Goal: Check status: Check status

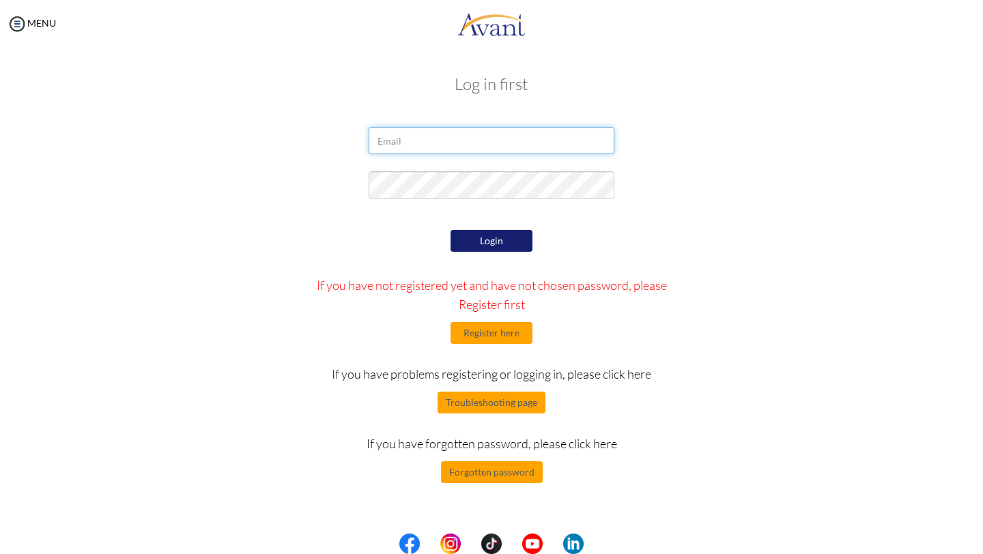
click at [448, 148] on input "email" at bounding box center [492, 140] width 246 height 27
type input "[EMAIL_ADDRESS][DOMAIN_NAME]"
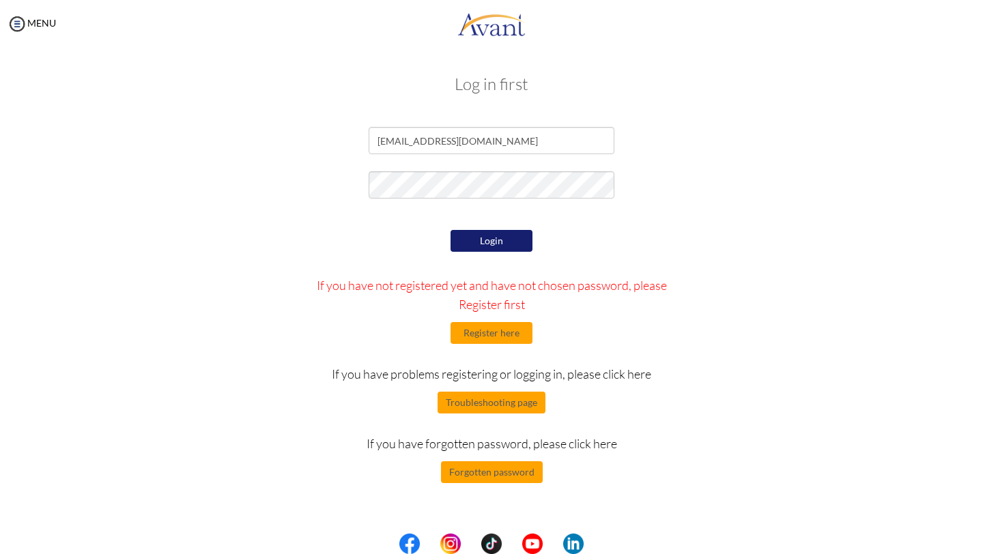
click at [469, 244] on button "Login" at bounding box center [492, 241] width 82 height 22
click at [495, 146] on input "[EMAIL_ADDRESS][DOMAIN_NAME]" at bounding box center [492, 140] width 246 height 27
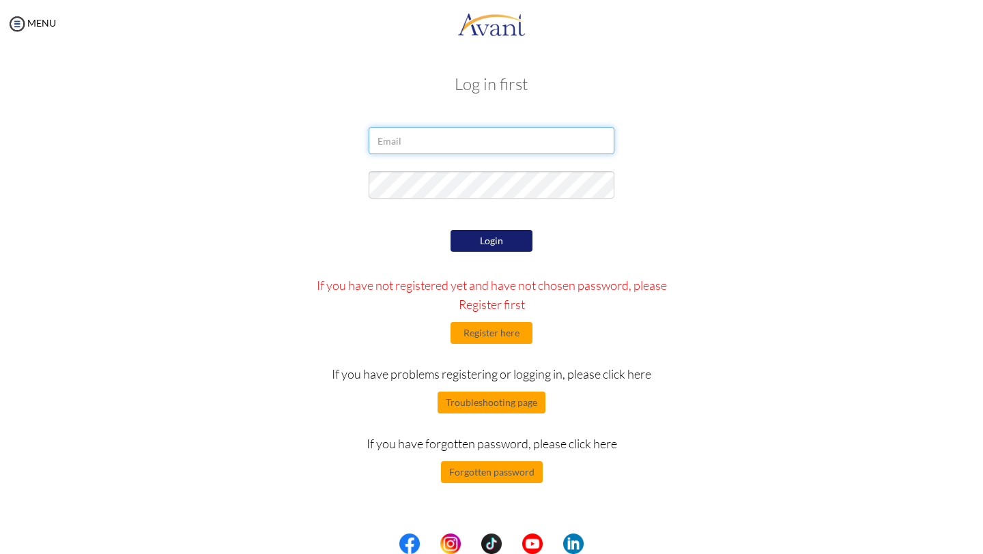
click at [414, 135] on input "email" at bounding box center [492, 140] width 246 height 27
type input "A"
type input "[EMAIL_ADDRESS][DOMAIN_NAME]"
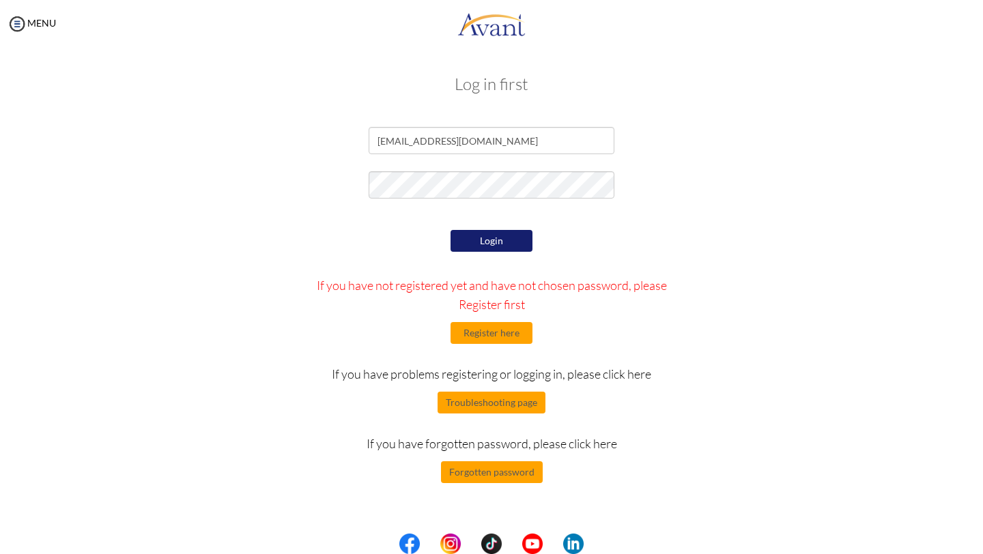
click at [505, 239] on button "Login" at bounding box center [492, 241] width 82 height 22
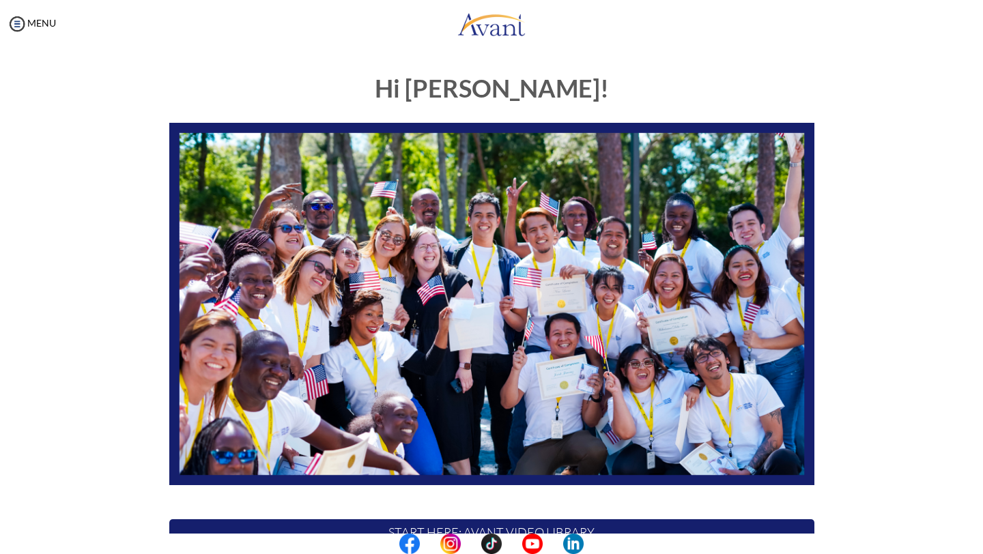
scroll to position [204, 0]
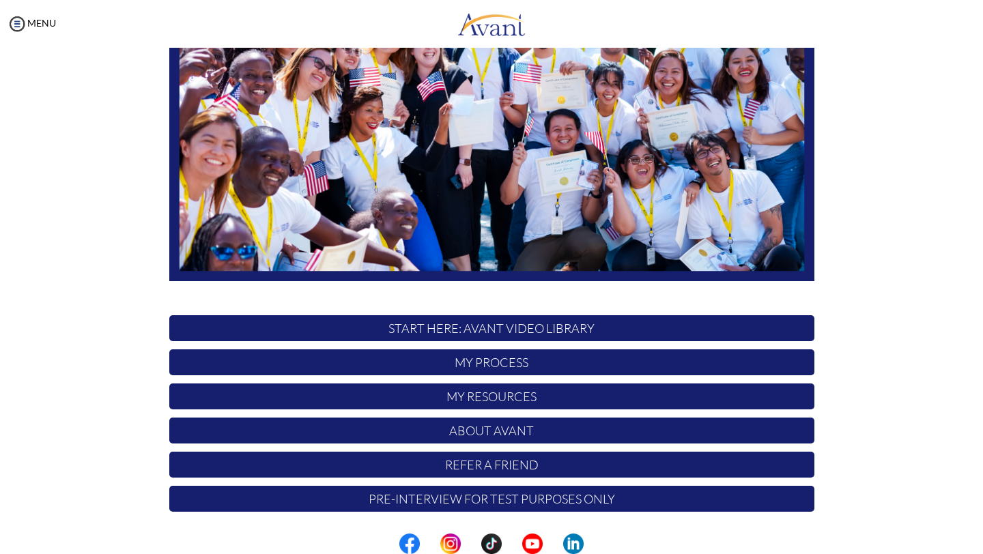
click at [508, 365] on p "My Process" at bounding box center [491, 363] width 645 height 26
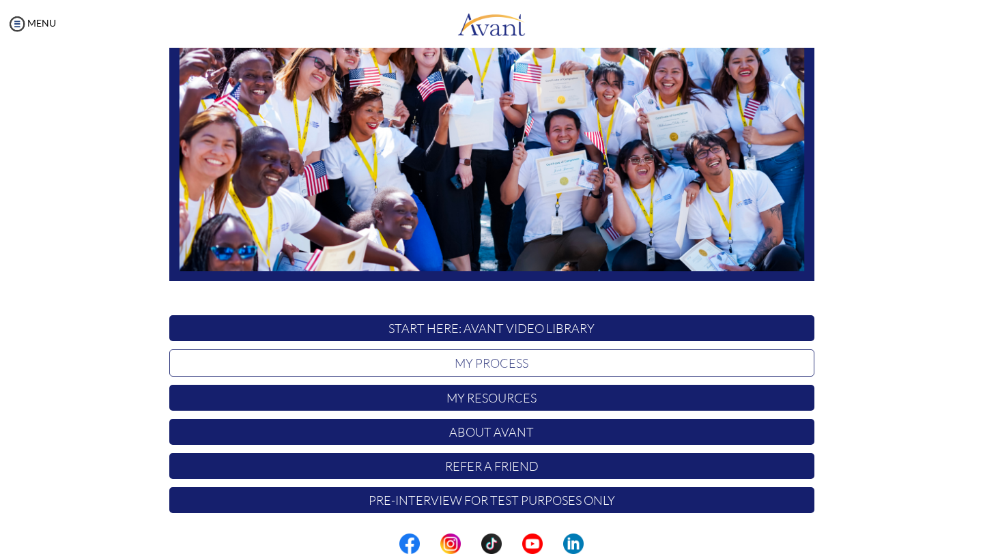
click at [508, 365] on p "My Process" at bounding box center [491, 363] width 645 height 27
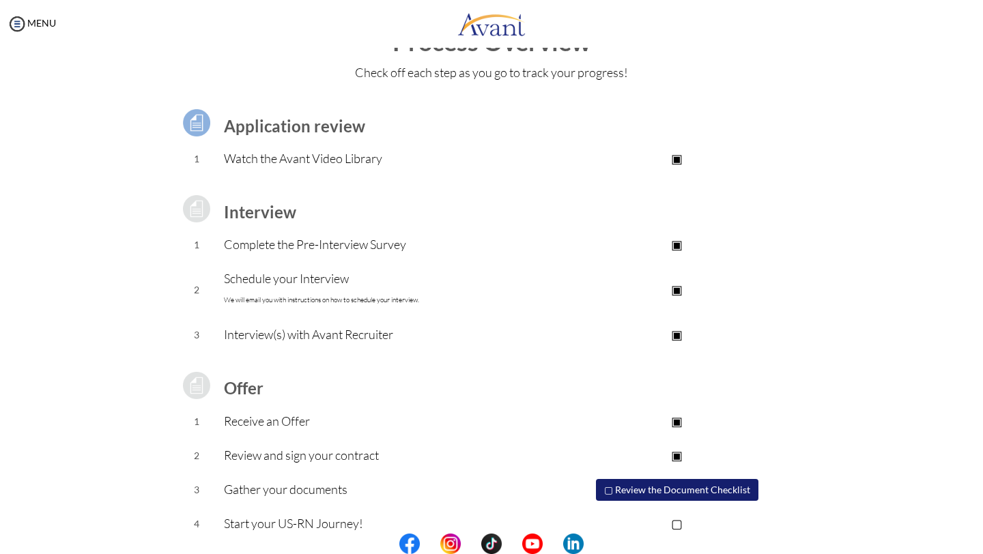
scroll to position [67, 0]
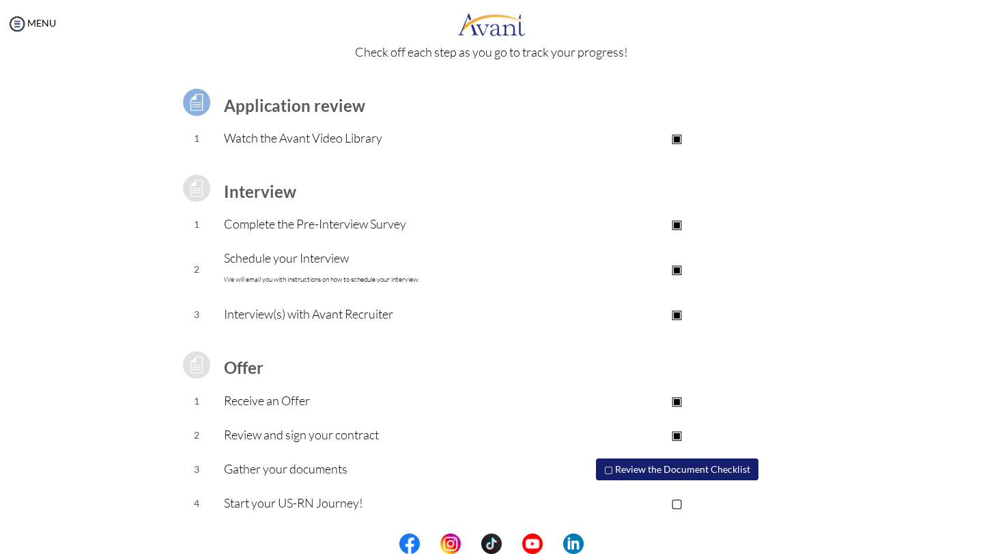
click at [680, 505] on p "▢" at bounding box center [677, 503] width 274 height 19
click at [613, 471] on button "▢ Review the Document Checklist" at bounding box center [677, 470] width 163 height 22
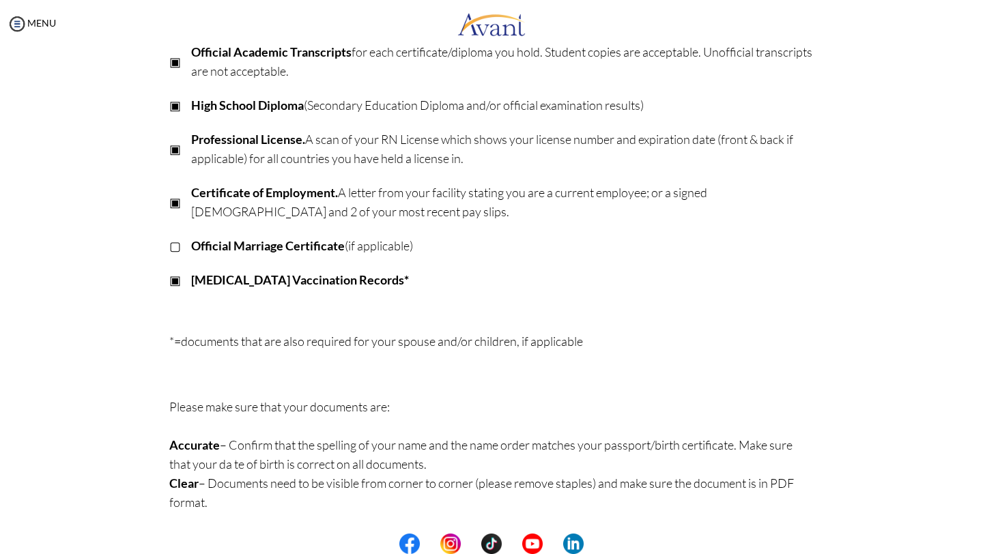
scroll to position [0, 0]
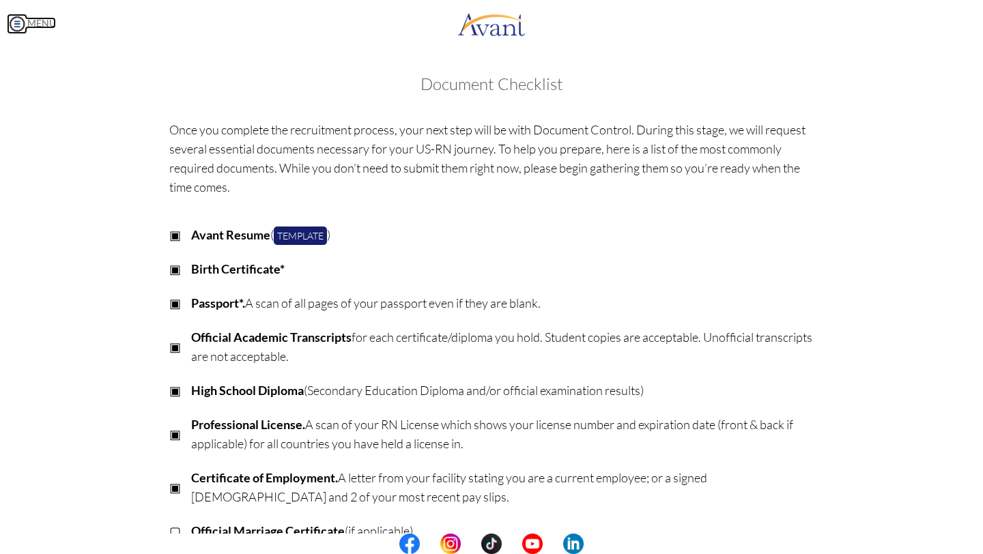
click at [14, 25] on img at bounding box center [17, 24] width 20 height 20
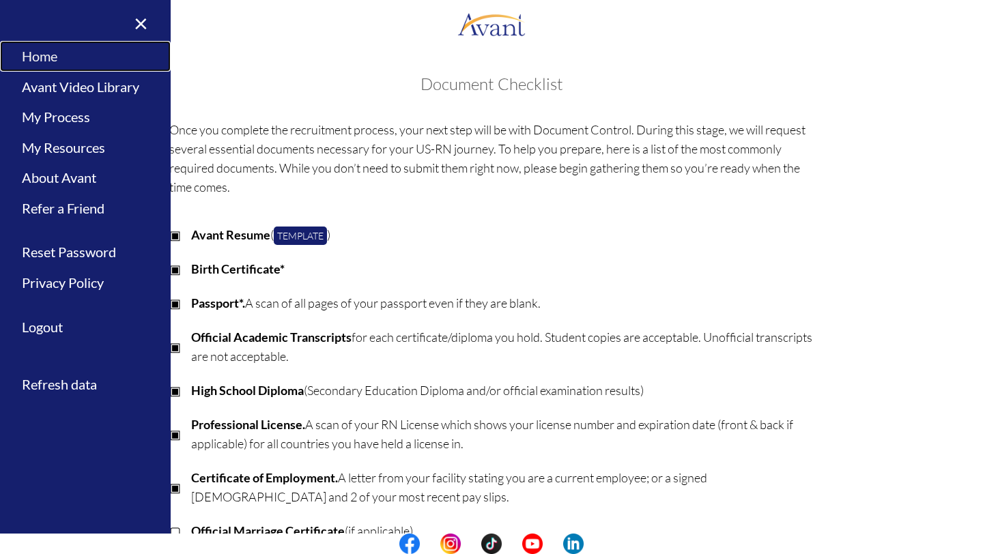
click at [56, 62] on link "Home" at bounding box center [85, 56] width 171 height 31
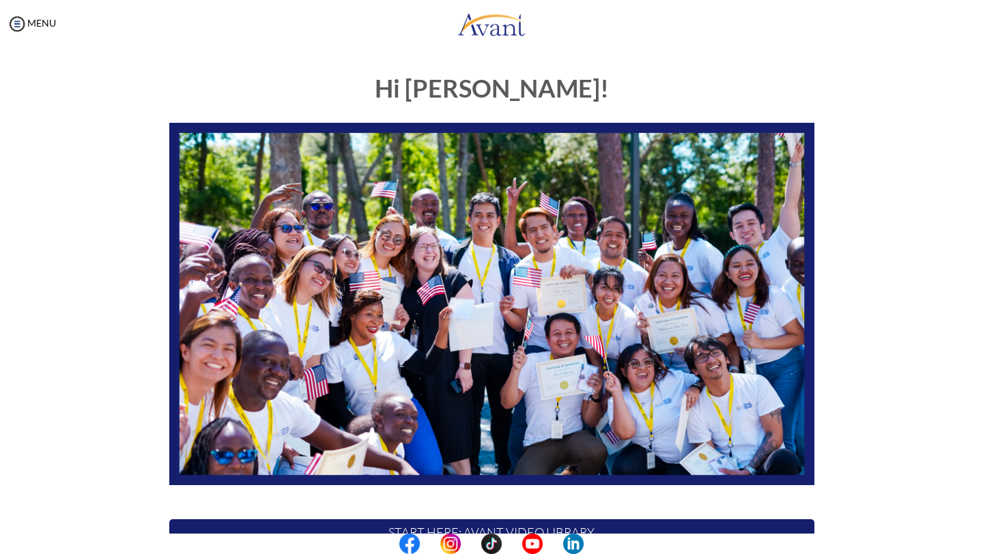
scroll to position [204, 0]
